Goal: Task Accomplishment & Management: Complete application form

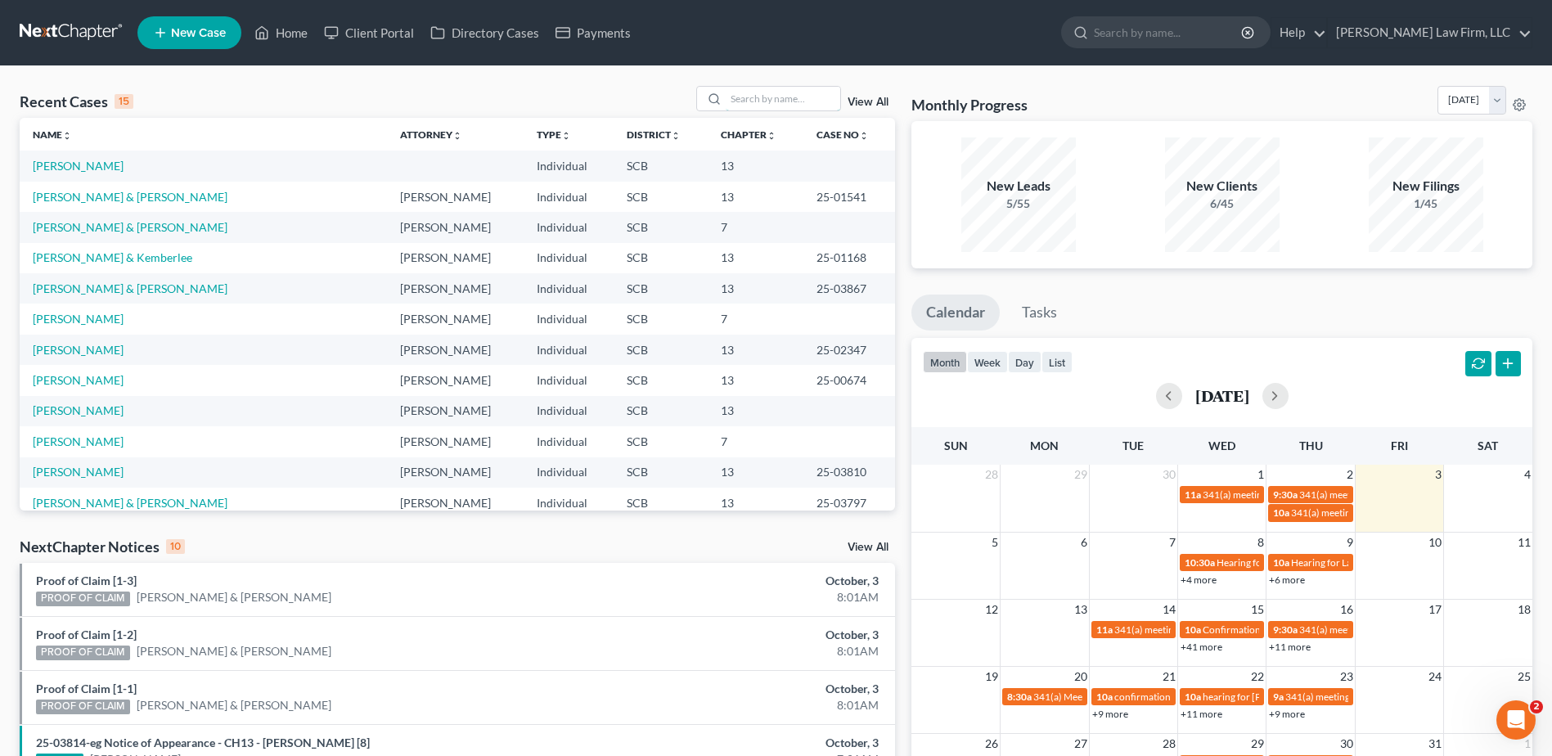
click at [787, 102] on input "search" at bounding box center [783, 99] width 115 height 24
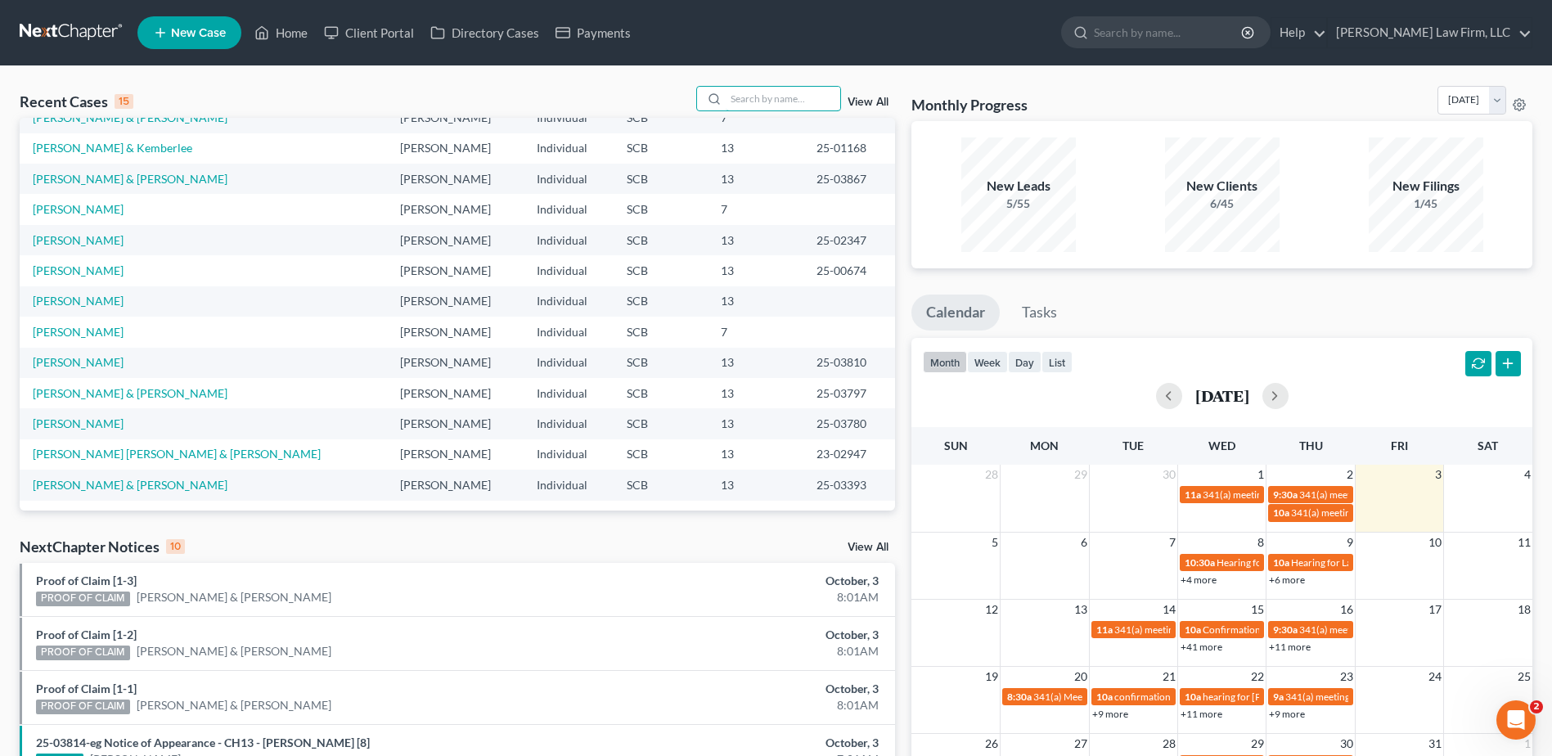
scroll to position [112, 0]
click at [92, 326] on link "[PERSON_NAME]" at bounding box center [78, 329] width 91 height 14
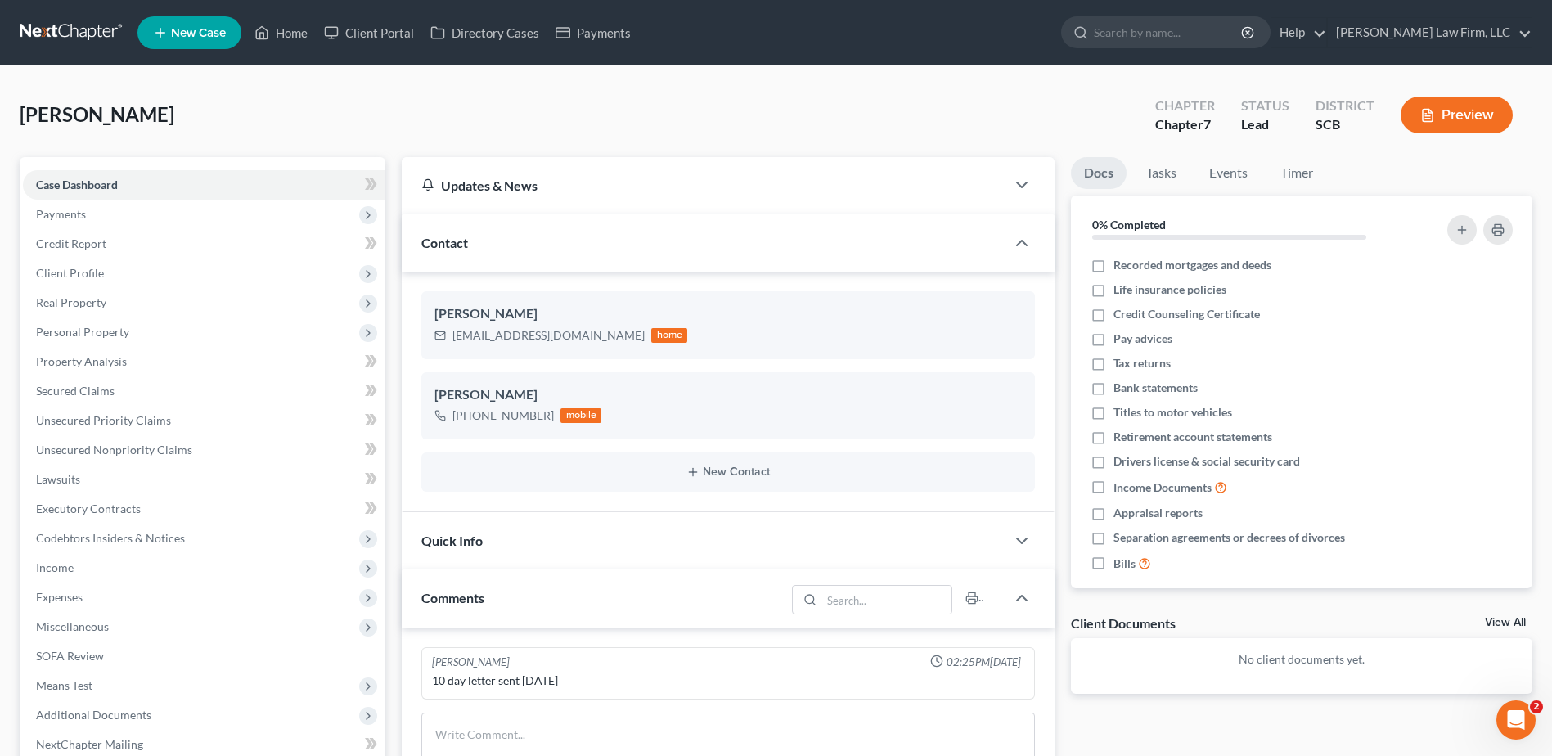
click at [158, 258] on span "Client Profile" at bounding box center [204, 272] width 362 height 29
click at [158, 400] on link "Debtor Addresses" at bounding box center [221, 390] width 330 height 29
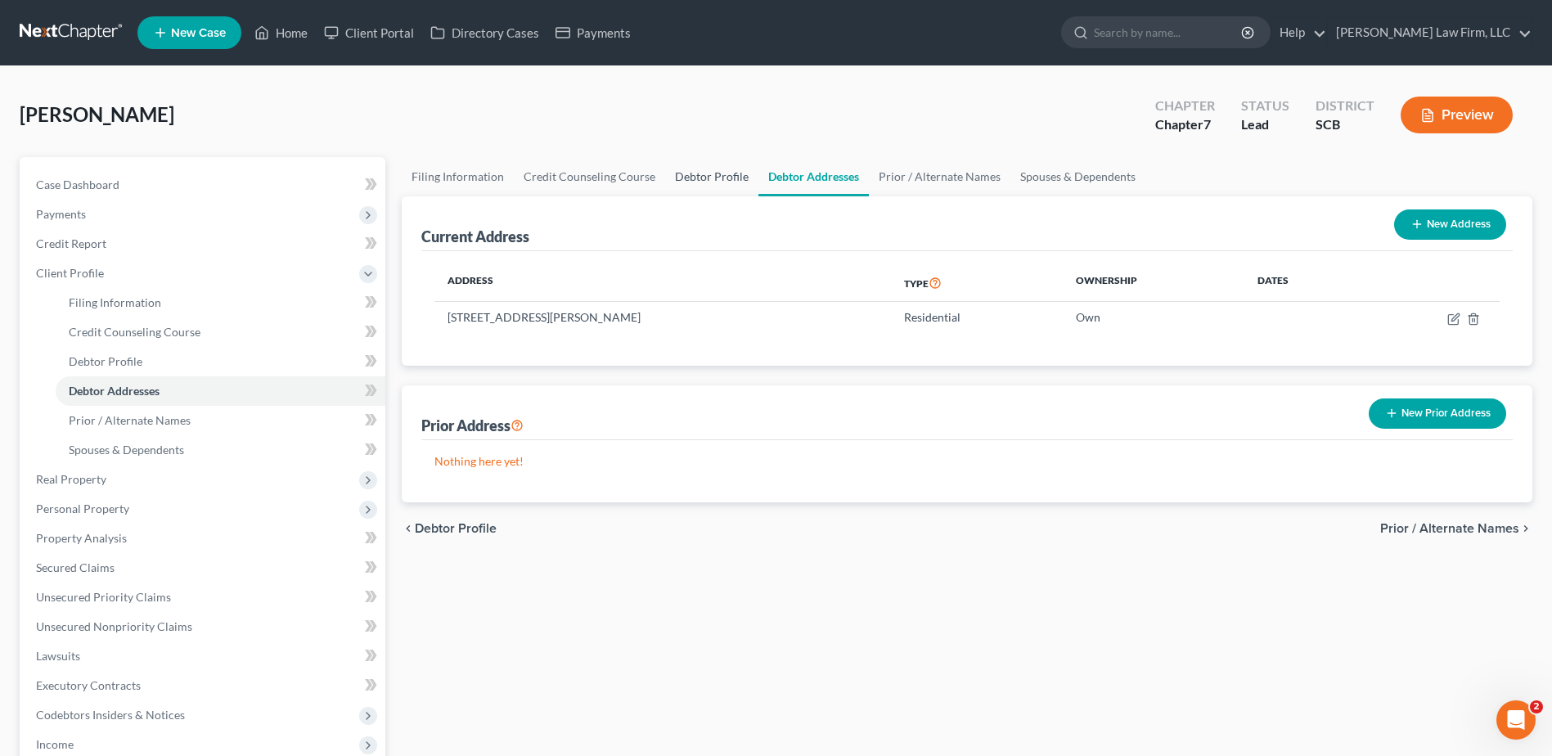
click at [695, 178] on link "Debtor Profile" at bounding box center [711, 176] width 93 height 39
select select "0"
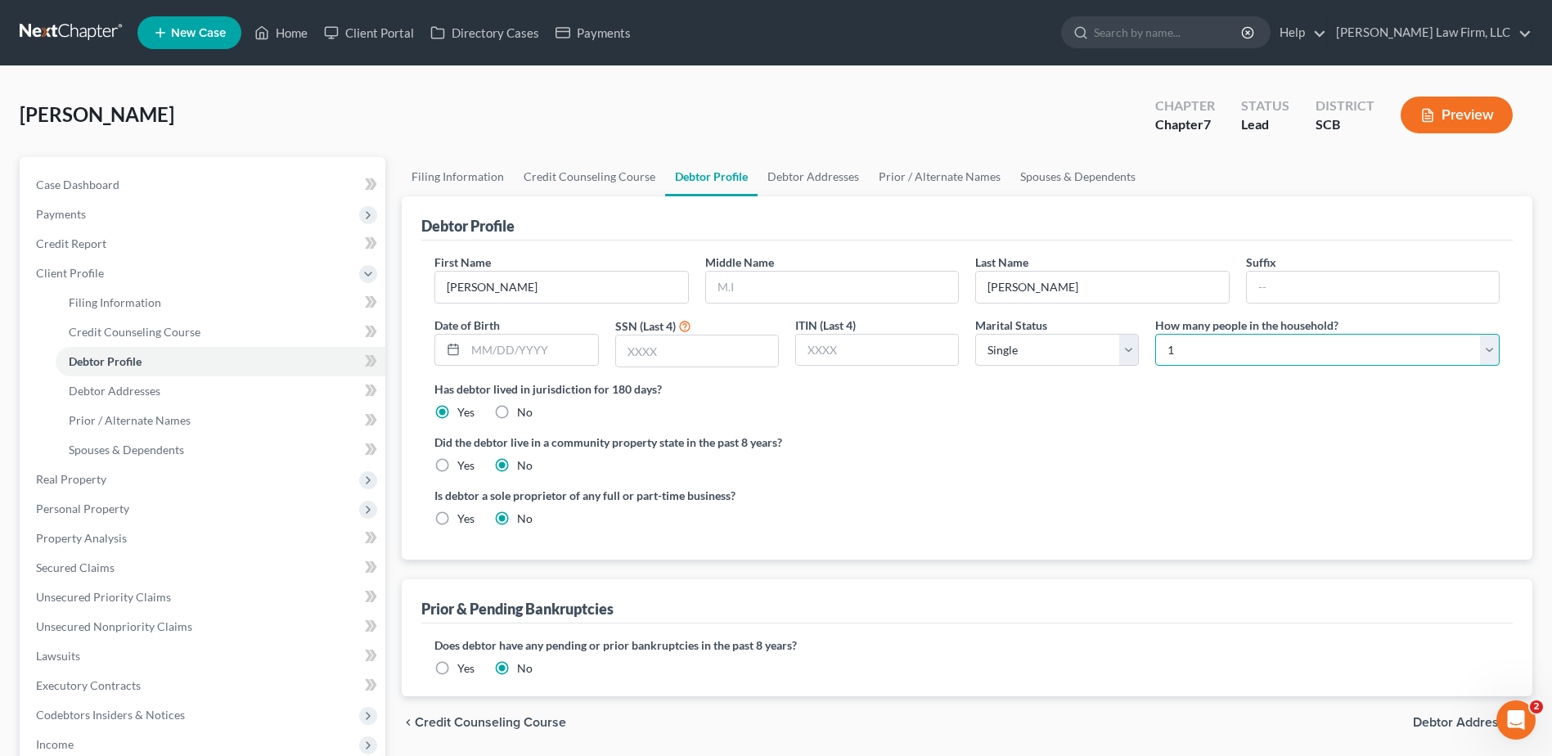
click at [1494, 348] on select "Select 1 2 3 4 5 6 7 8 9 10 11 12 13 14 15 16 17 18 19 20" at bounding box center [1327, 350] width 344 height 33
click at [1412, 465] on div "Did the debtor live in a community property state in the past 8 years? Yes No" at bounding box center [966, 454] width 1065 height 40
click at [1480, 353] on select "Select 1 2 3 4 5 6 7 8 9 10 11 12 13 14 15 16 17 18 19 20" at bounding box center [1327, 350] width 344 height 33
select select "1"
click at [1155, 334] on select "Select 1 2 3 4 5 6 7 8 9 10 11 12 13 14 15 16 17 18 19 20" at bounding box center [1327, 350] width 344 height 33
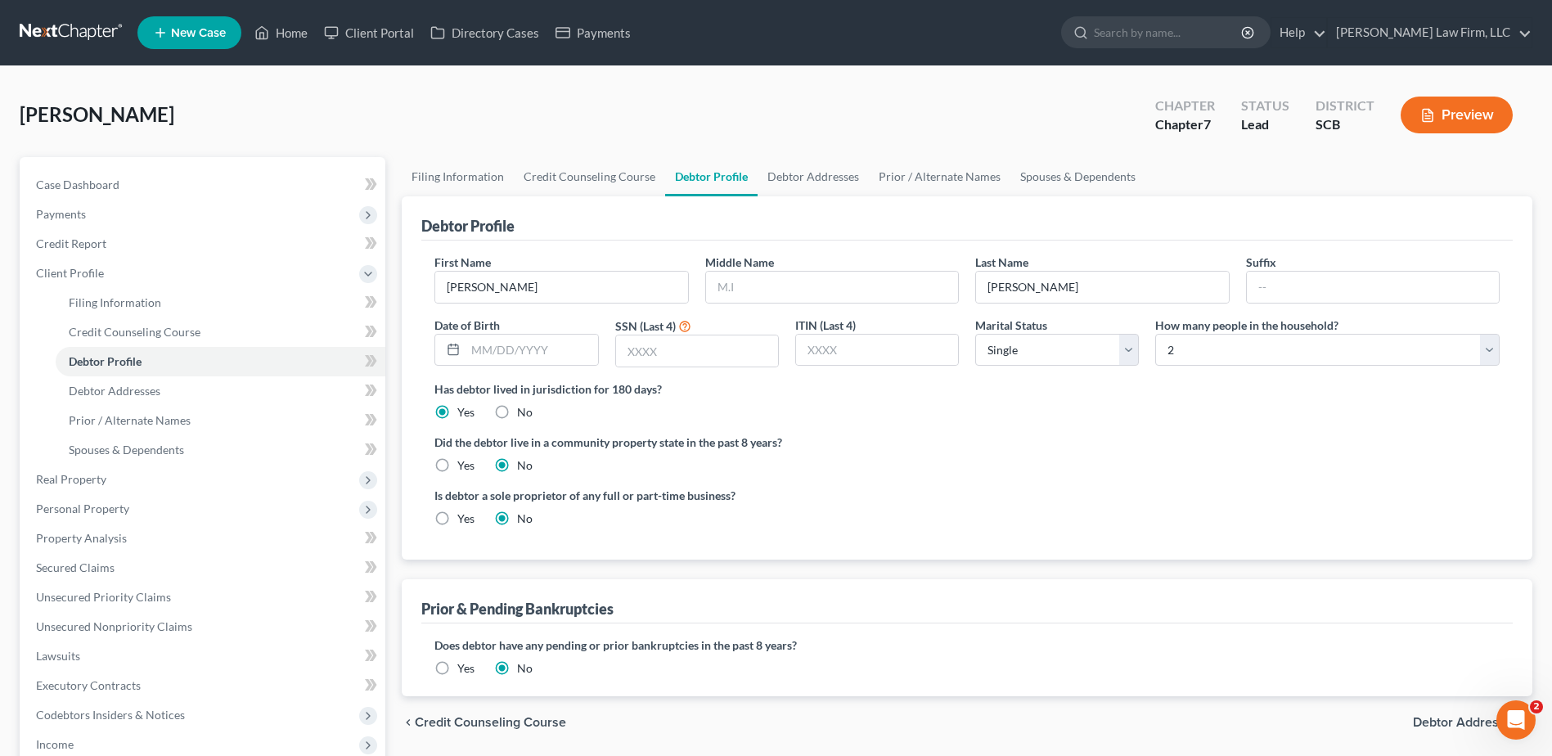
click at [1293, 425] on ng-include "First Name Laurina Middle Name Last Name Nowell Suffix Date of Birth SSN (Last …" at bounding box center [966, 397] width 1065 height 286
click at [91, 195] on link "Case Dashboard" at bounding box center [204, 184] width 362 height 29
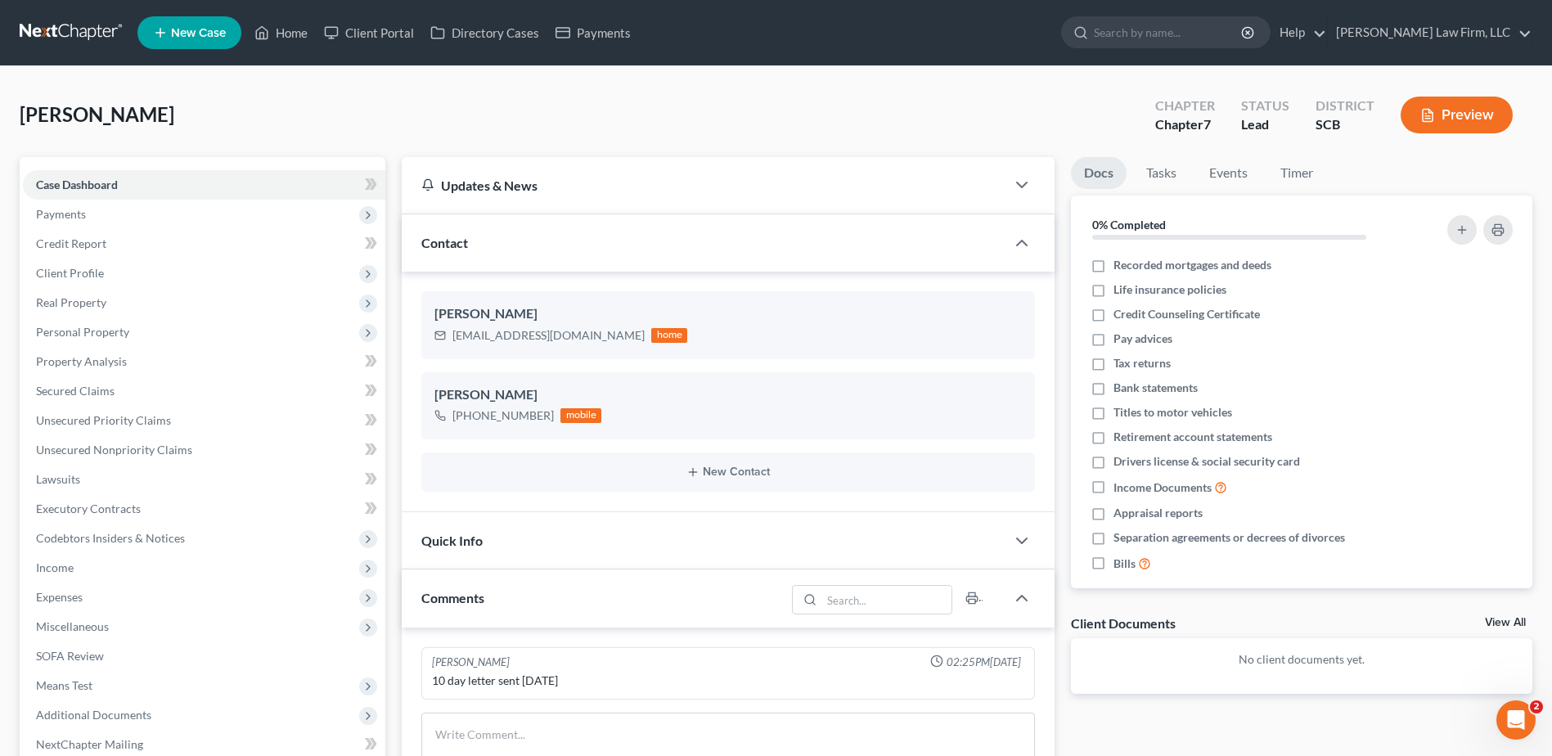
click at [82, 38] on link at bounding box center [72, 32] width 105 height 29
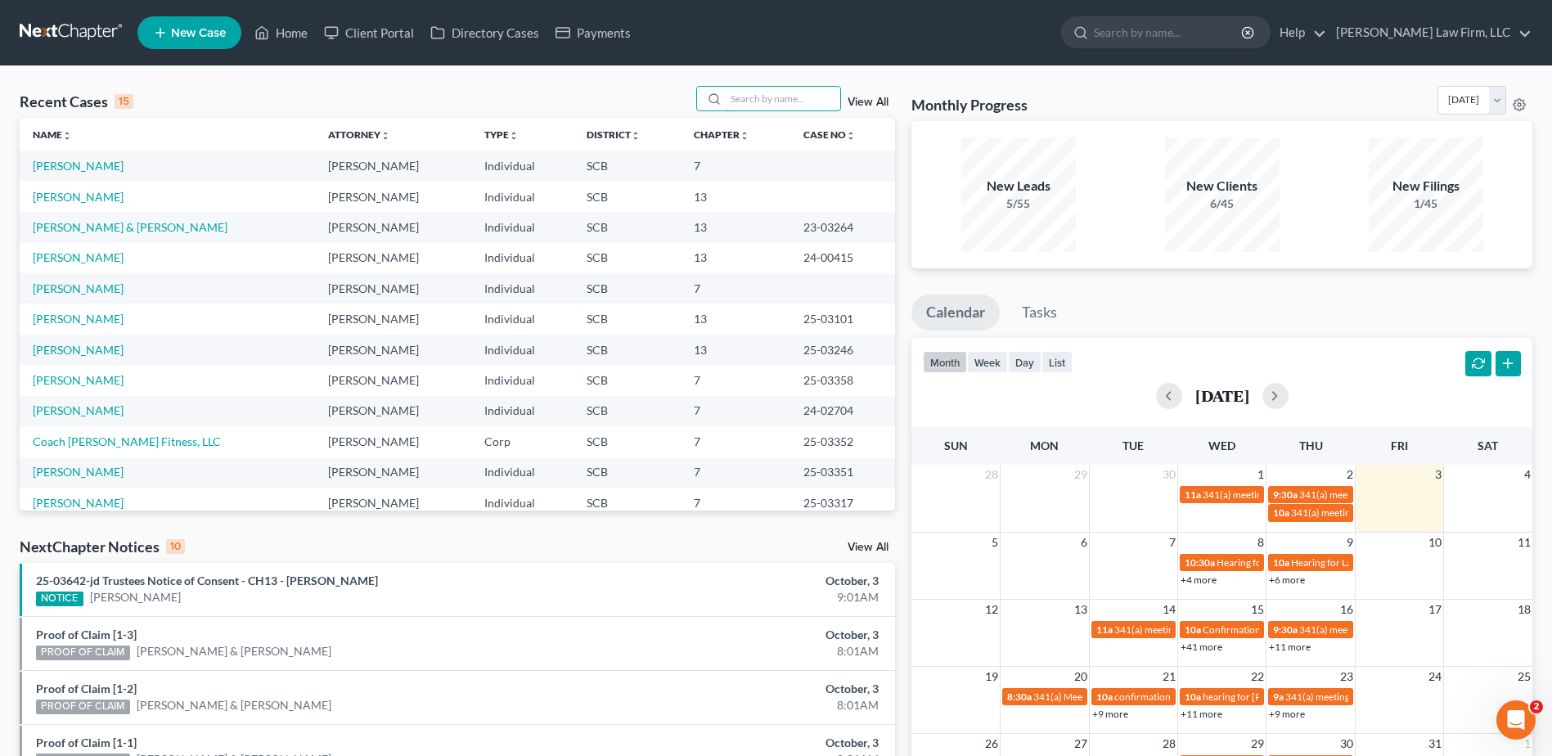
click at [770, 102] on input "search" at bounding box center [783, 99] width 115 height 24
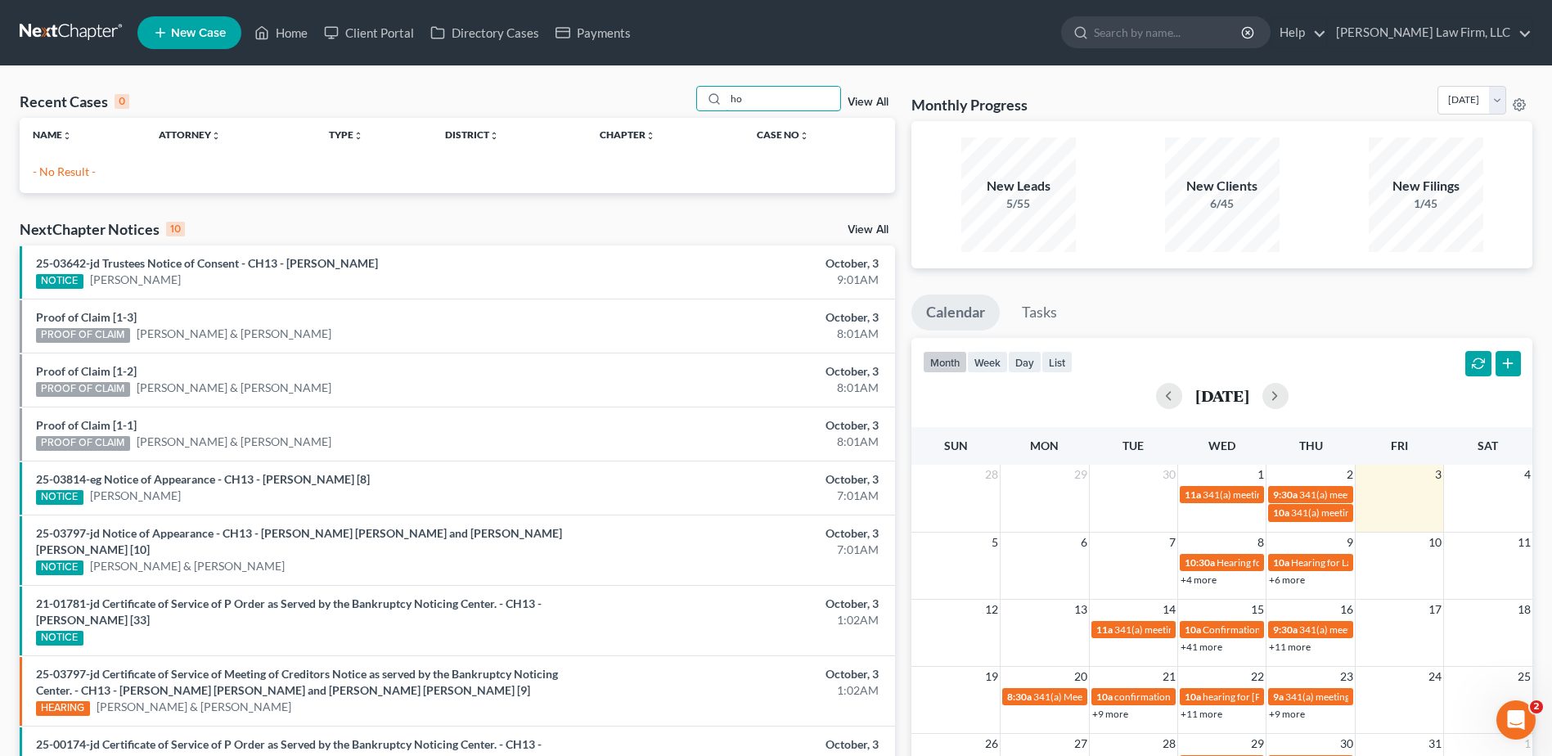
type input "h"
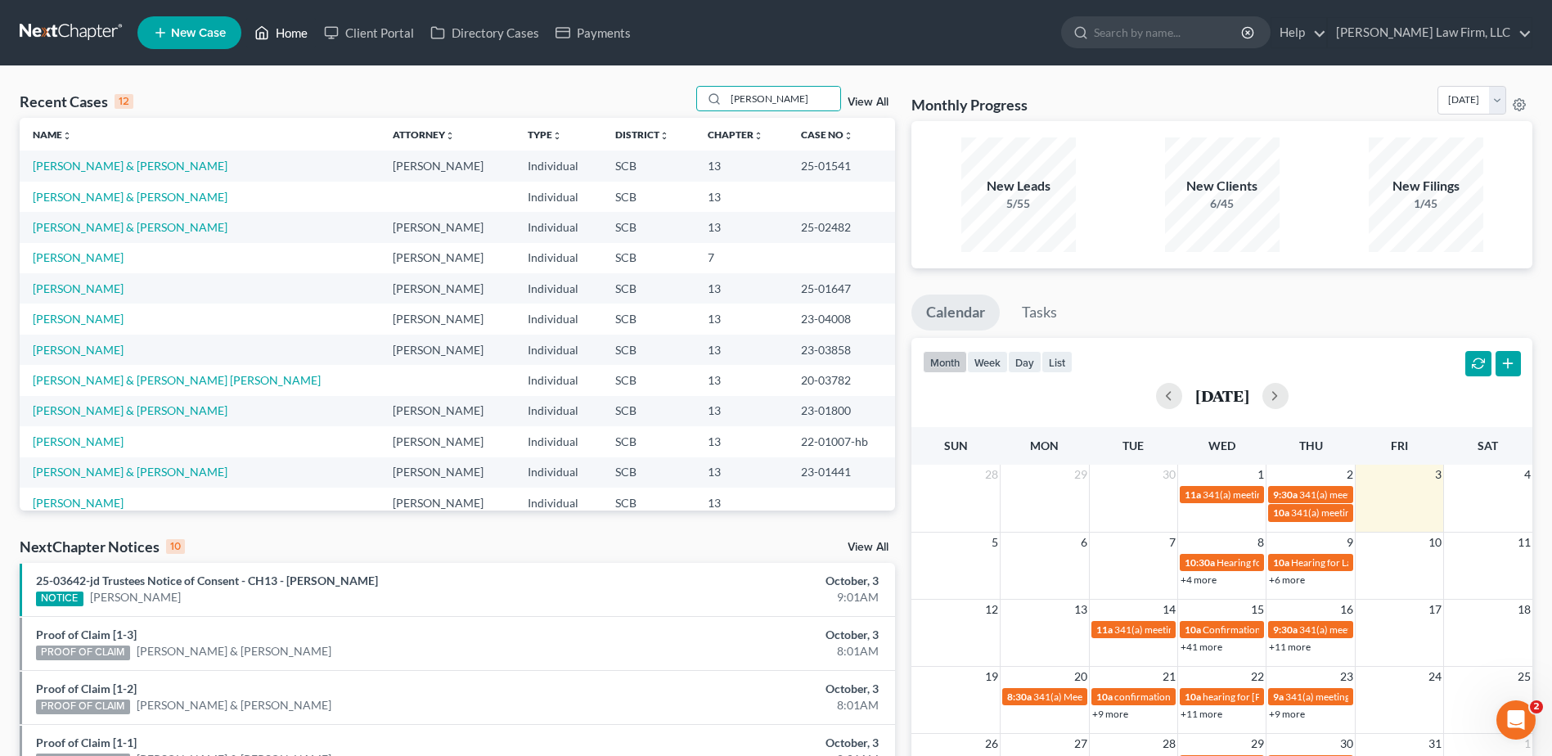
click at [293, 35] on link "Home" at bounding box center [281, 32] width 70 height 29
click at [290, 33] on link "Home" at bounding box center [281, 32] width 70 height 29
click at [291, 38] on link "Home" at bounding box center [281, 32] width 70 height 29
click at [288, 37] on link "Home" at bounding box center [281, 32] width 70 height 29
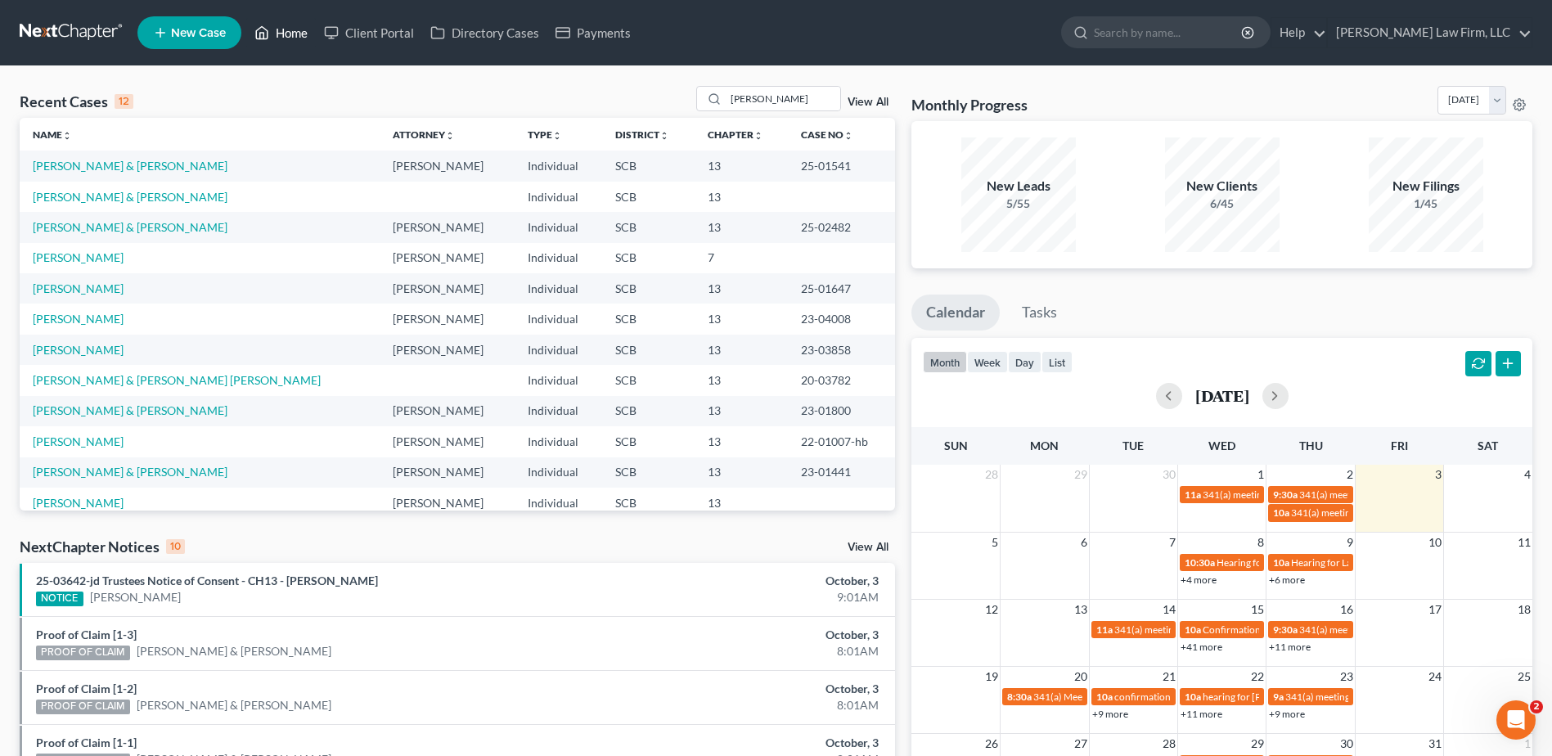
click at [288, 36] on link "Home" at bounding box center [281, 32] width 70 height 29
click at [286, 36] on link "Home" at bounding box center [281, 32] width 70 height 29
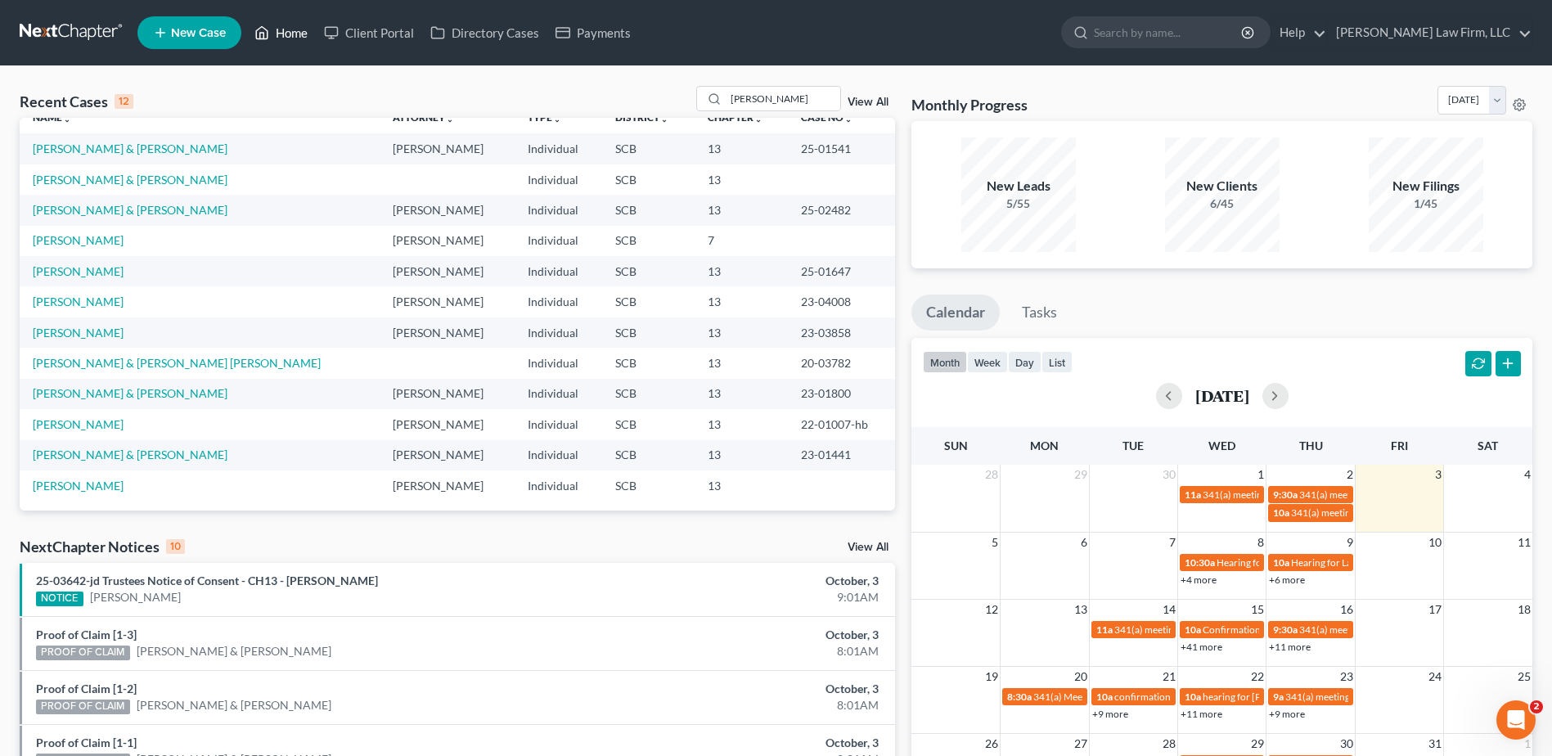
scroll to position [20, 0]
click at [772, 84] on div "Recent Cases 12 [PERSON_NAME] View All Name unfold_more expand_more expand_less…" at bounding box center [776, 647] width 1552 height 1163
click at [775, 91] on input "[PERSON_NAME]" at bounding box center [783, 99] width 115 height 24
type input "b"
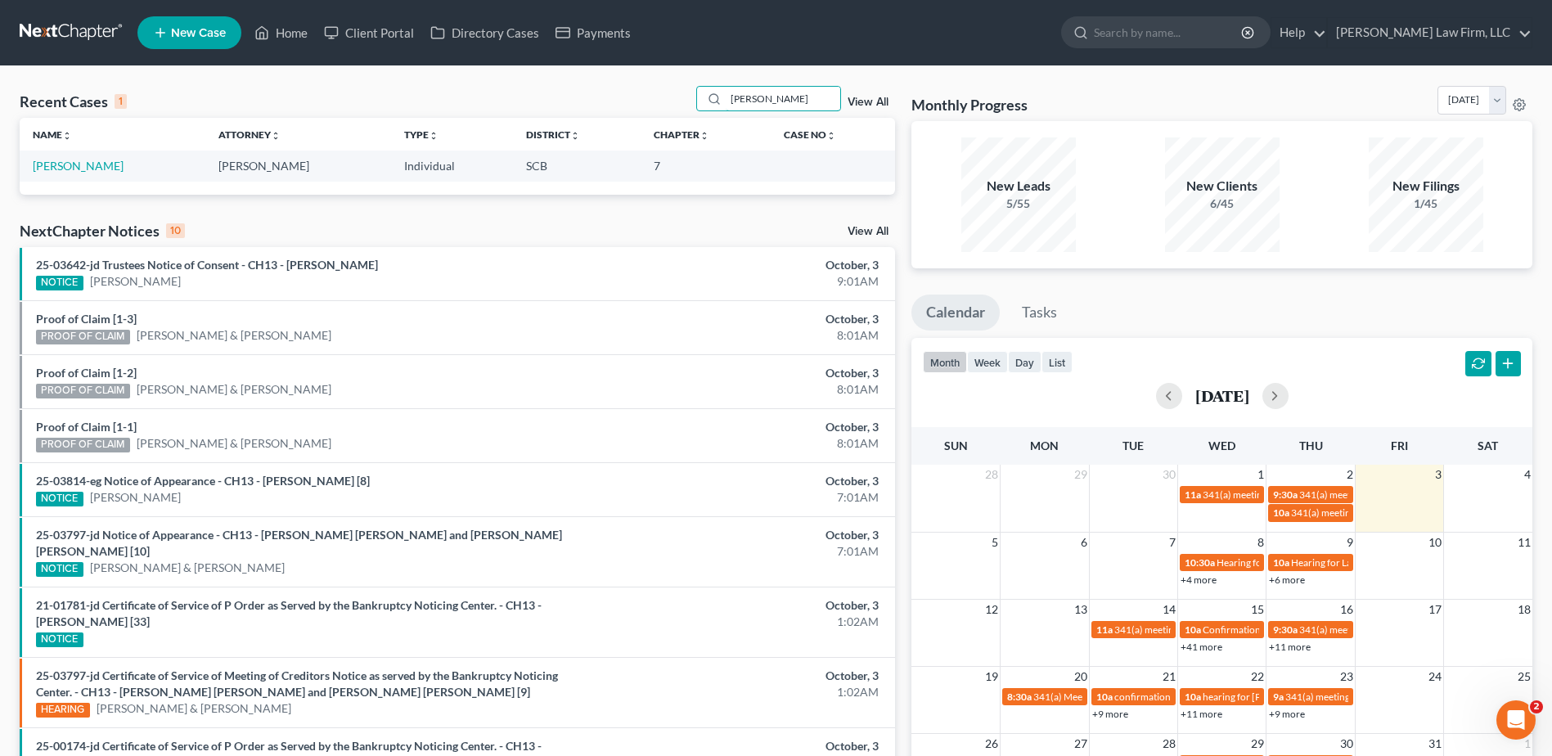
scroll to position [0, 0]
type input "[PERSON_NAME]"
click at [80, 160] on link "[PERSON_NAME]" at bounding box center [78, 166] width 91 height 14
